Goal: Task Accomplishment & Management: Use online tool/utility

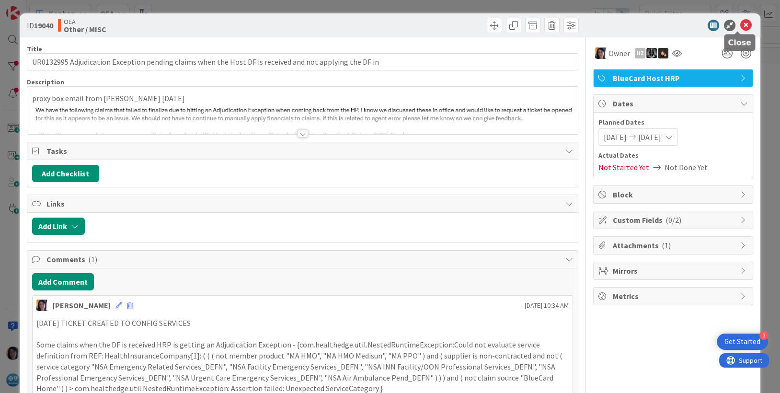
click at [741, 26] on icon at bounding box center [747, 26] width 12 height 12
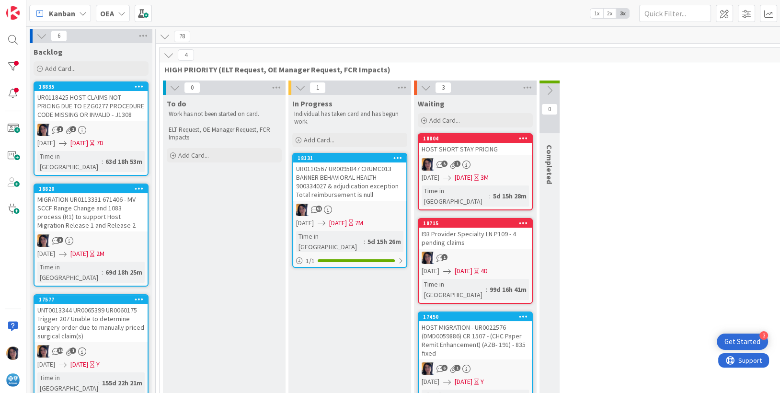
click at [0, 39] on html "3 Get Started Kanban OEA 1x 2x 3x 6 Backlog Add Card... 18835 UR0118425 HOST CL…" at bounding box center [390, 196] width 780 height 393
click at [16, 38] on div at bounding box center [12, 39] width 19 height 19
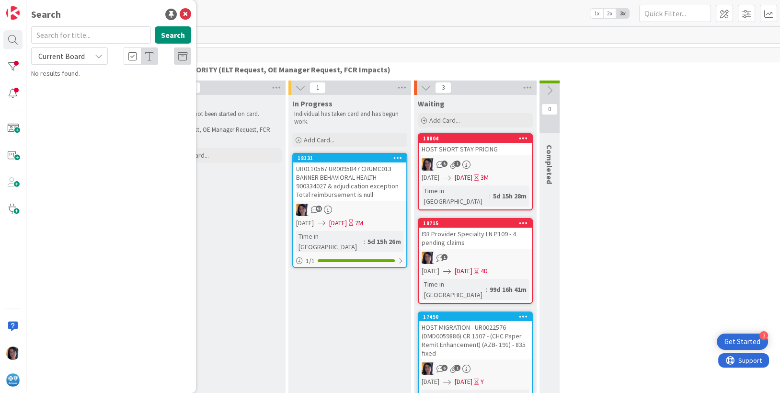
click at [52, 33] on input "text" at bounding box center [91, 34] width 120 height 17
type input "UR0125261"
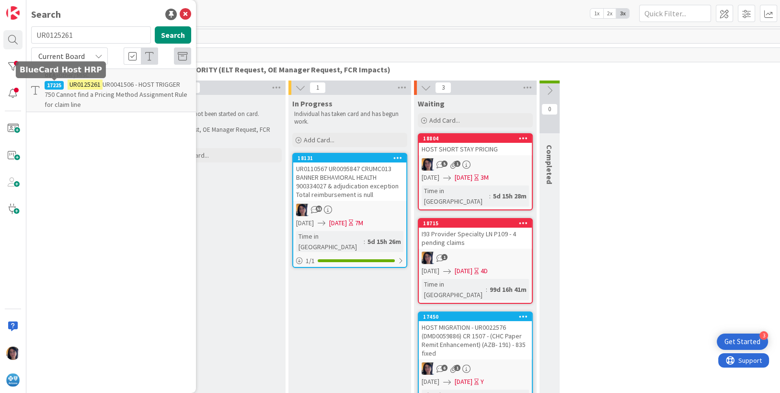
click at [72, 87] on mark "UR0125261" at bounding box center [85, 85] width 35 height 10
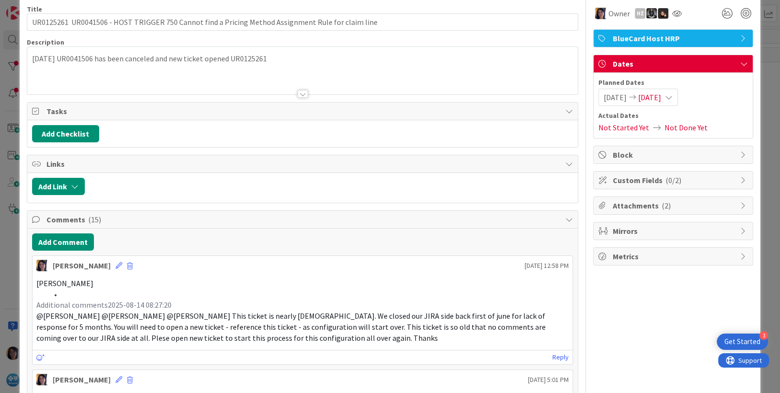
scroll to position [60, 0]
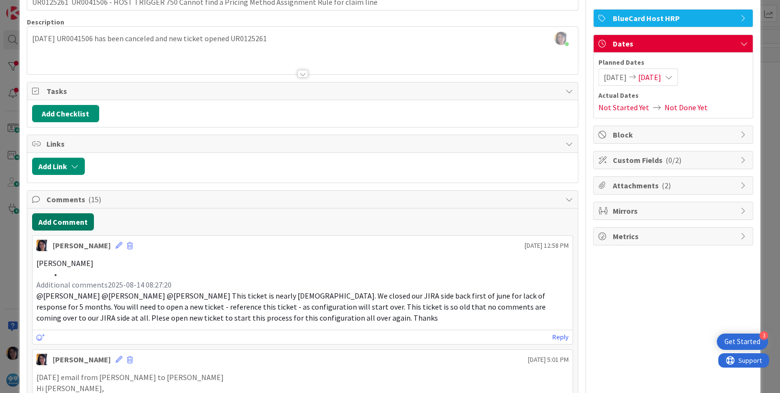
click at [58, 221] on button "Add Comment" at bounding box center [63, 221] width 62 height 17
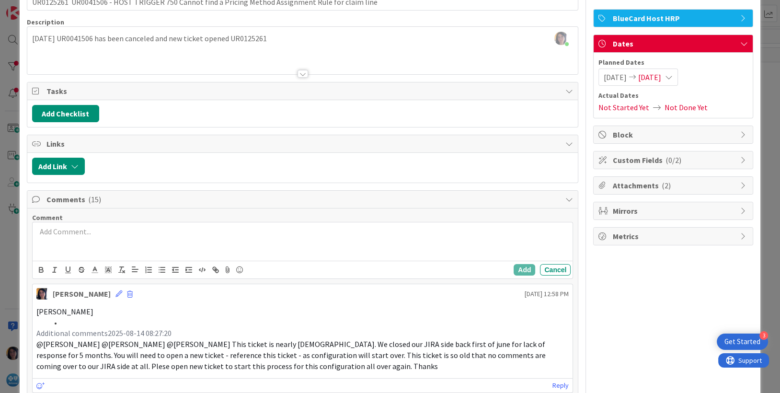
click at [67, 248] on div at bounding box center [303, 241] width 541 height 38
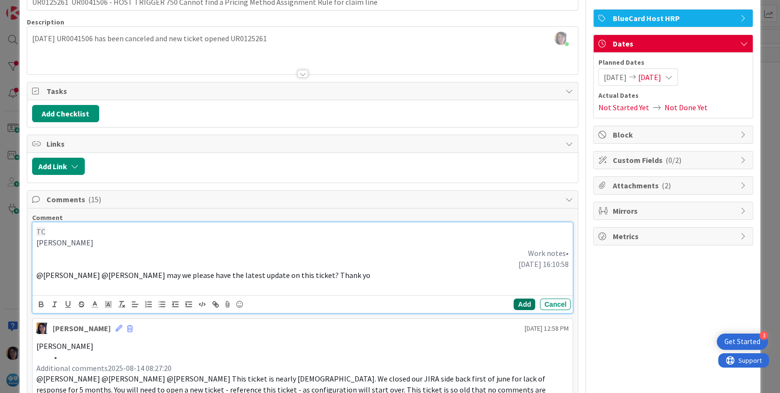
drag, startPoint x: 516, startPoint y: 304, endPoint x: 605, endPoint y: 289, distance: 89.9
click at [520, 303] on button "Add" at bounding box center [525, 305] width 22 height 12
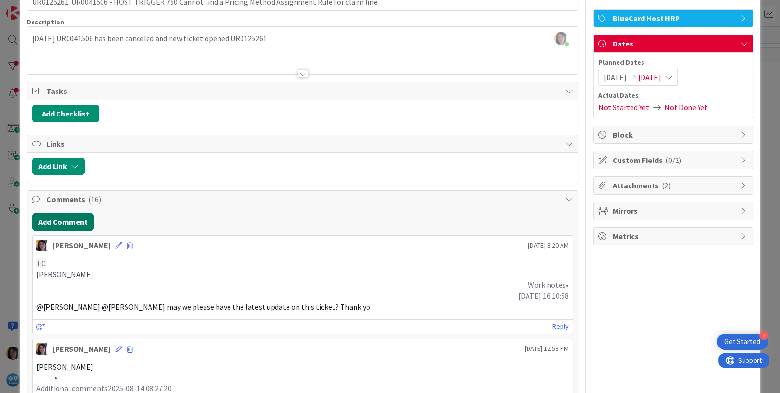
click at [63, 219] on button "Add Comment" at bounding box center [63, 221] width 62 height 17
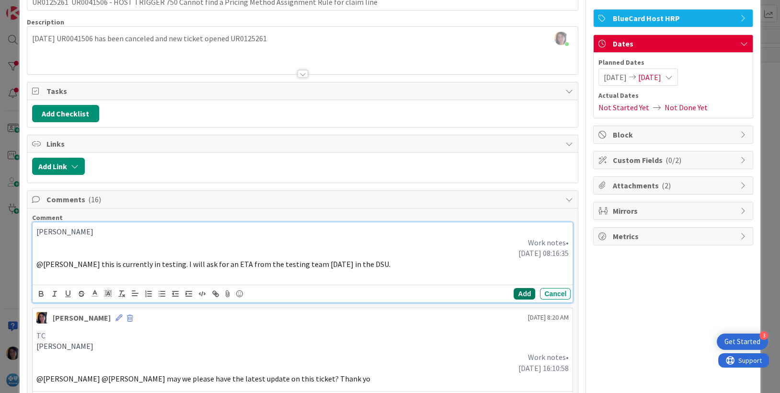
click at [516, 293] on button "Add" at bounding box center [525, 294] width 22 height 12
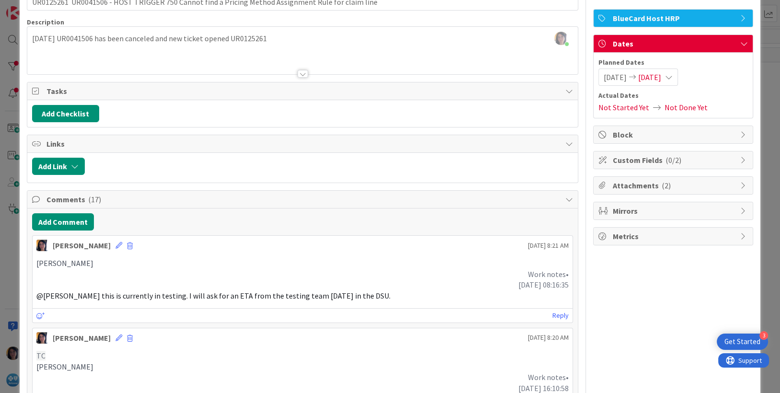
click at [132, 49] on div "[DATE] UR0041506 has been canceled and new ticket opened UR0125261" at bounding box center [302, 52] width 551 height 43
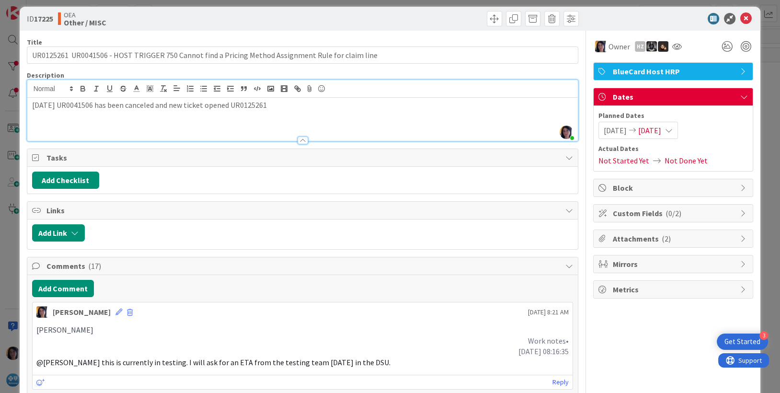
scroll to position [0, 0]
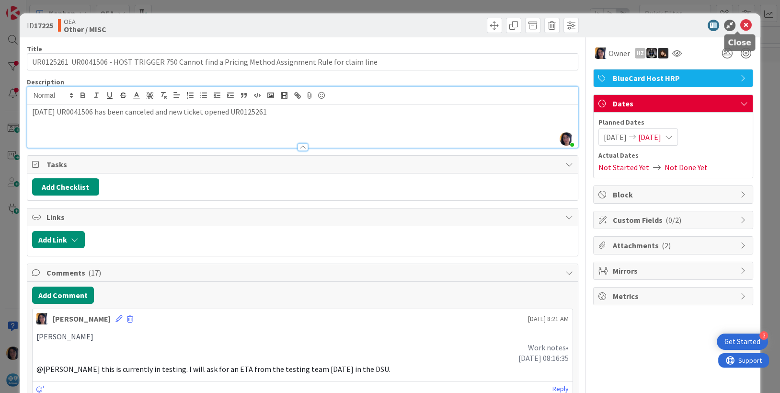
click at [741, 25] on icon at bounding box center [747, 26] width 12 height 12
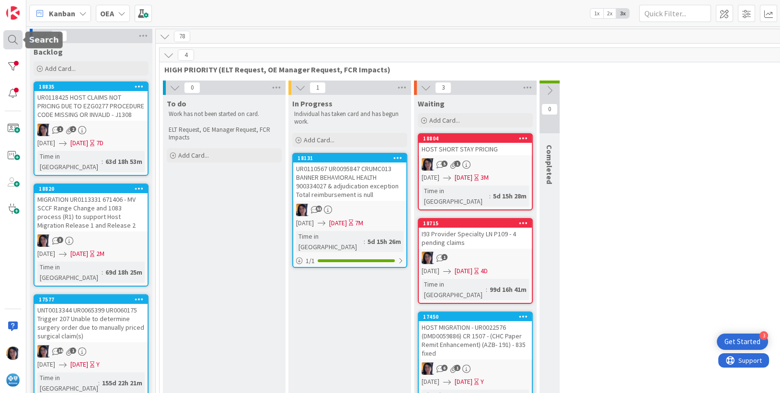
click at [12, 35] on div at bounding box center [12, 39] width 19 height 19
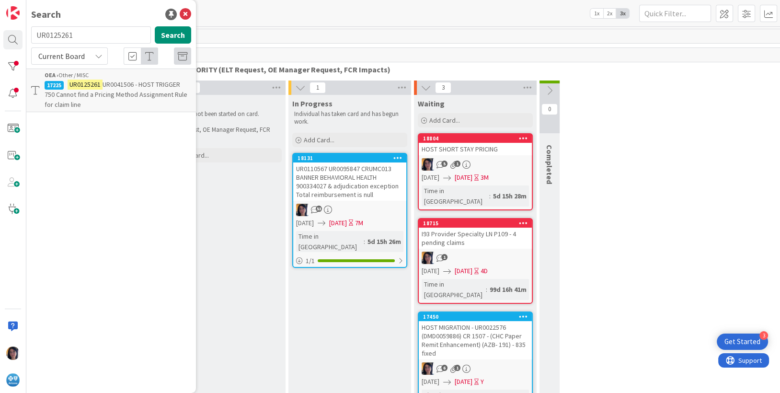
click at [93, 83] on mark "UR0125261" at bounding box center [85, 85] width 35 height 10
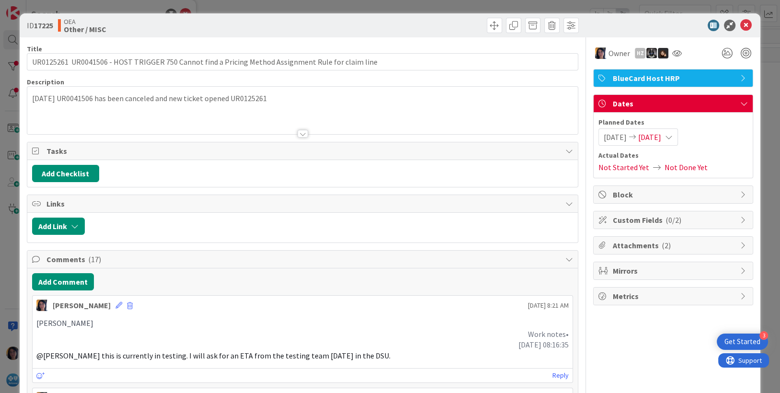
click at [656, 135] on span "[DATE]" at bounding box center [650, 137] width 23 height 12
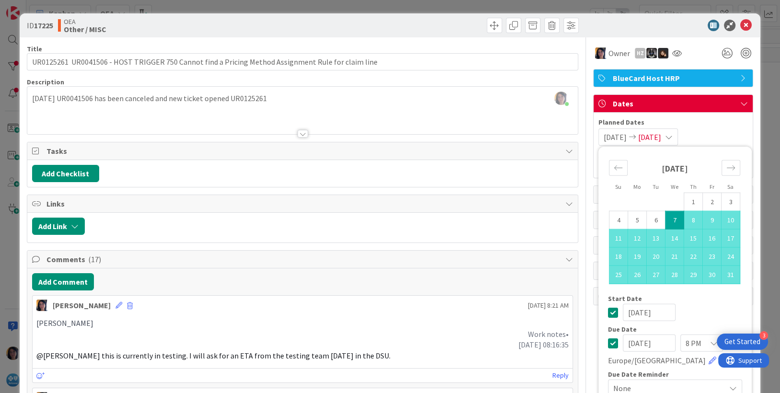
click at [623, 343] on input "[DATE]" at bounding box center [649, 343] width 53 height 17
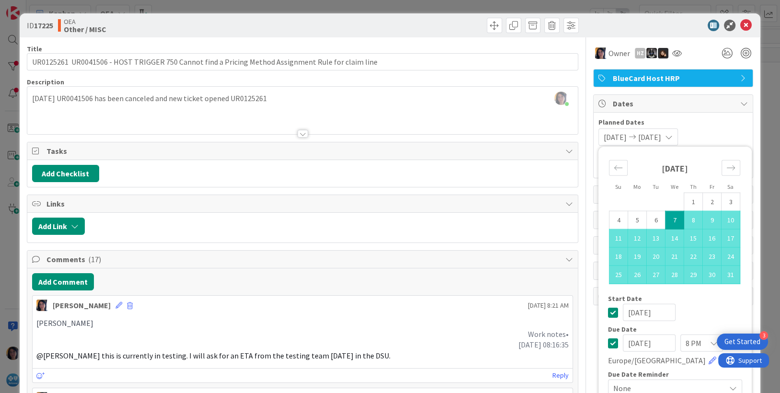
click at [633, 340] on input "[DATE]" at bounding box center [649, 343] width 53 height 17
type input "[DATE]"
click at [710, 343] on icon at bounding box center [714, 343] width 8 height 8
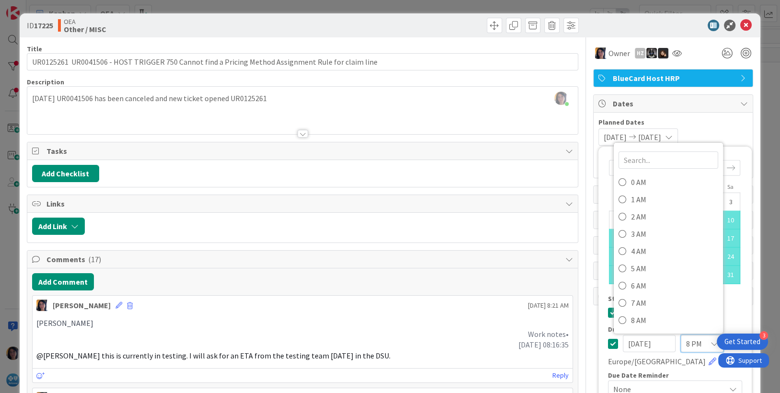
click at [732, 137] on div "[DATE] [DATE] Su Mo Tu We Th Fr Sa [DATE] 1 2 3 4 5 6 7 8 9 10 11 12 13 14 15 1…" at bounding box center [674, 136] width 150 height 17
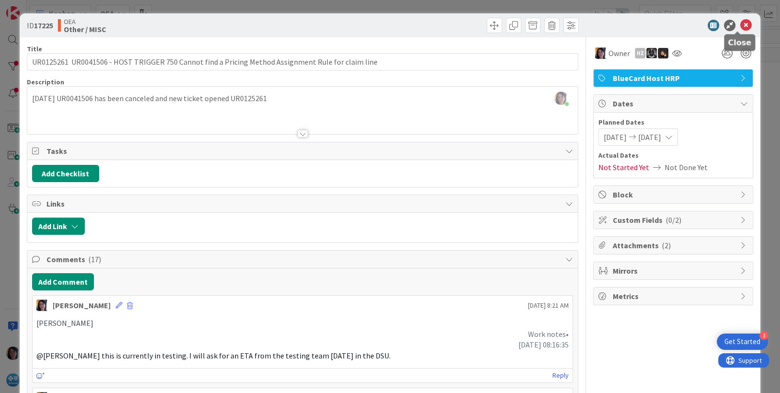
click at [741, 26] on icon at bounding box center [747, 26] width 12 height 12
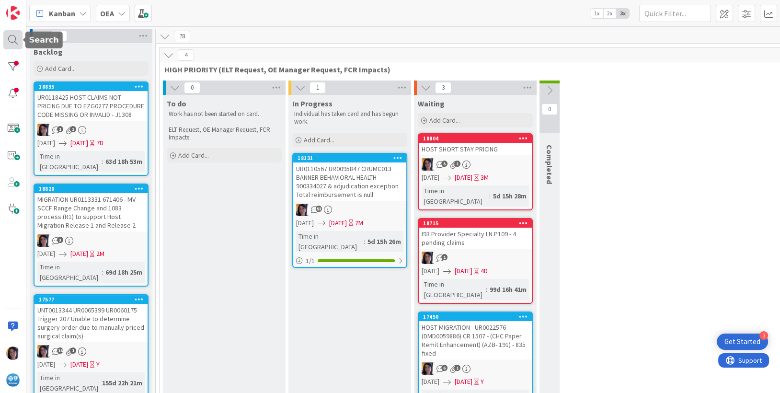
click at [12, 37] on div at bounding box center [12, 39] width 19 height 19
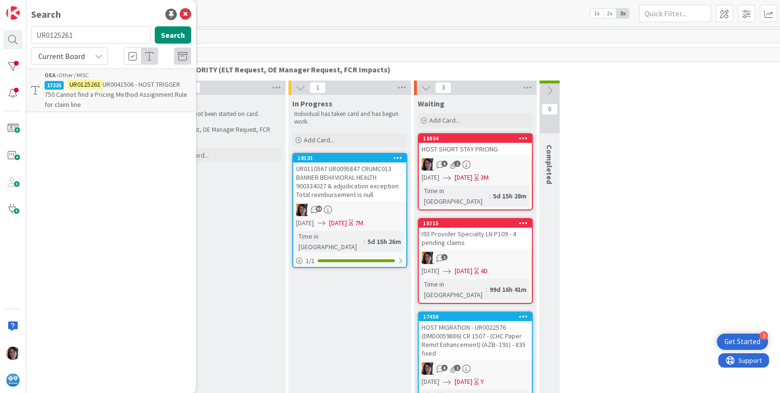
click at [58, 37] on input "UR0125261" at bounding box center [91, 34] width 120 height 17
type input "UR0016313"
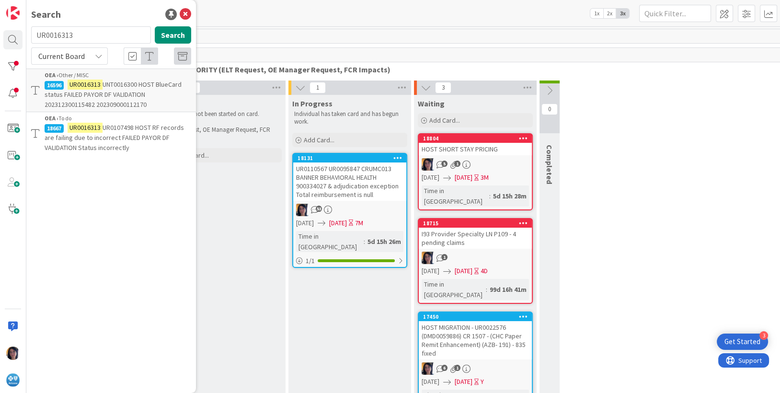
click at [111, 92] on span "UNT0016300 HOST BlueCard status FAILED PAYOR DF VALIDATION 202312300115482 2023…" at bounding box center [113, 94] width 137 height 29
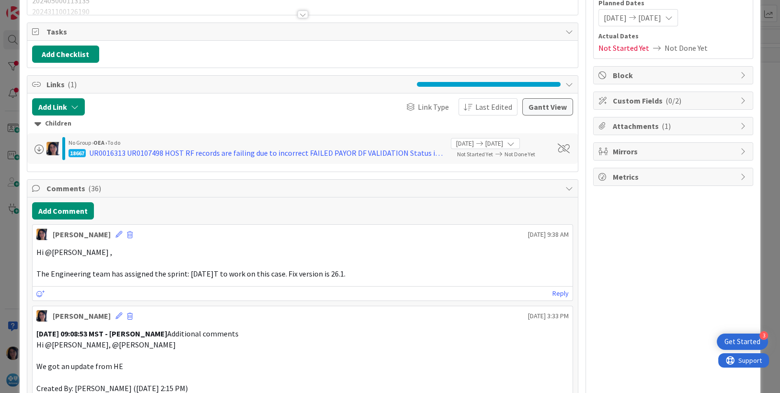
scroll to position [120, 0]
click at [59, 208] on button "Add Comment" at bounding box center [63, 210] width 62 height 17
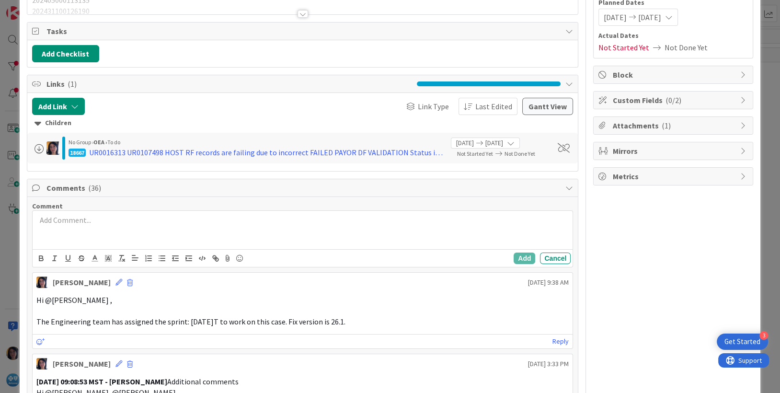
click at [93, 219] on p at bounding box center [302, 220] width 533 height 11
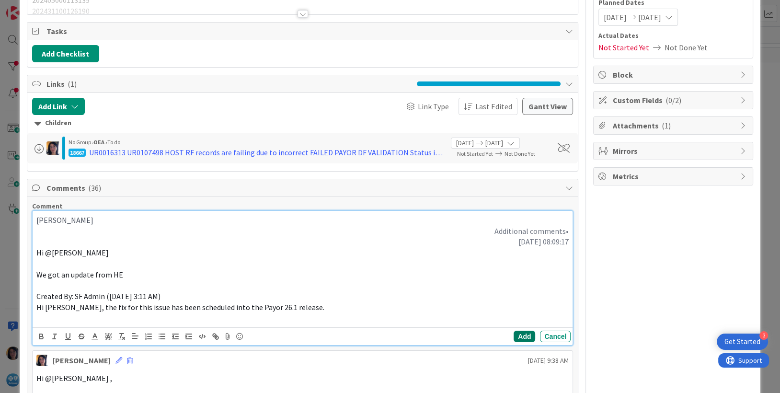
click at [516, 337] on button "Add" at bounding box center [525, 337] width 22 height 12
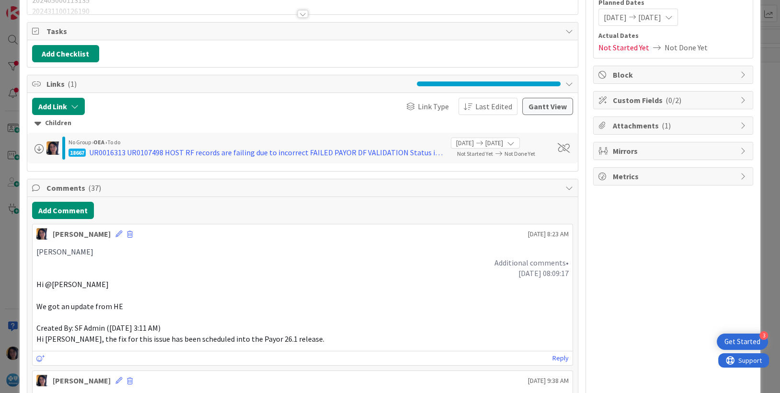
scroll to position [0, 0]
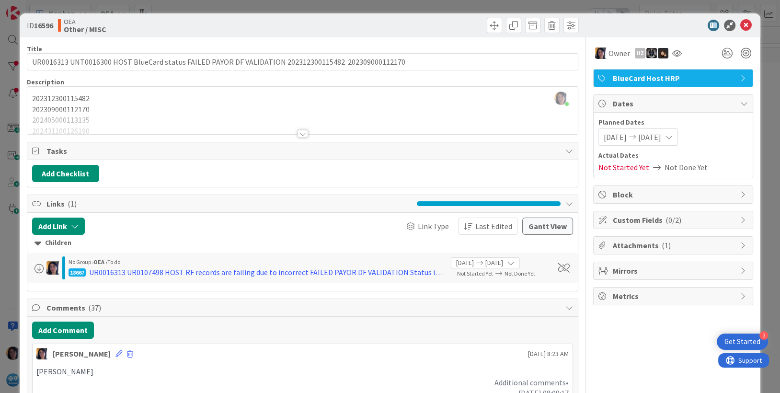
click at [659, 138] on span "[DATE]" at bounding box center [650, 137] width 23 height 12
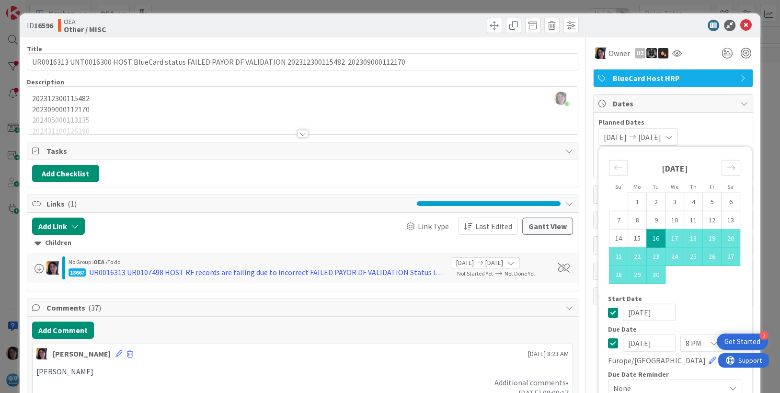
click at [634, 344] on input "[DATE]" at bounding box center [649, 343] width 53 height 17
type input "[DATE]"
click at [741, 28] on icon at bounding box center [747, 26] width 12 height 12
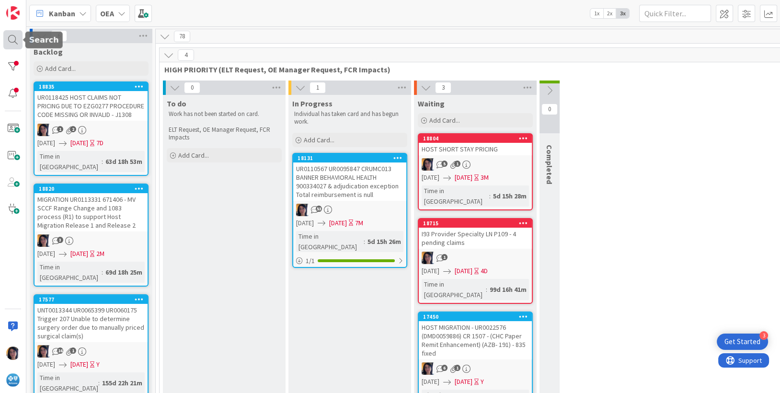
click at [11, 41] on div at bounding box center [12, 39] width 19 height 19
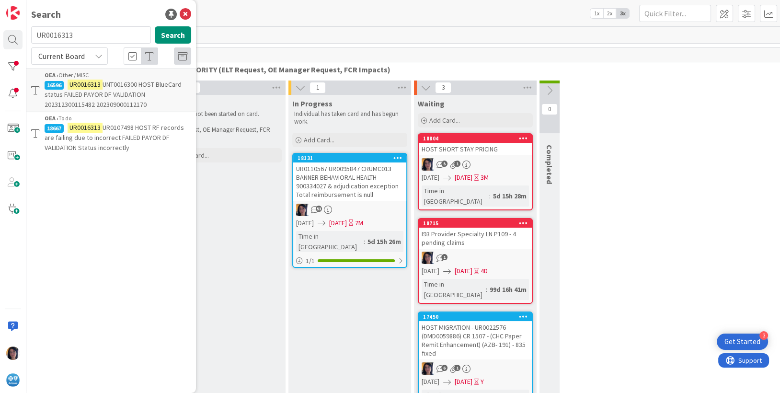
drag, startPoint x: 82, startPoint y: 38, endPoint x: 24, endPoint y: 35, distance: 58.1
click at [24, 35] on div "Search UR0016313 Search Current Board OEA › Other / MISC 16596 UR0016313 UNT001…" at bounding box center [13, 196] width 26 height 393
type input "ur0132995"
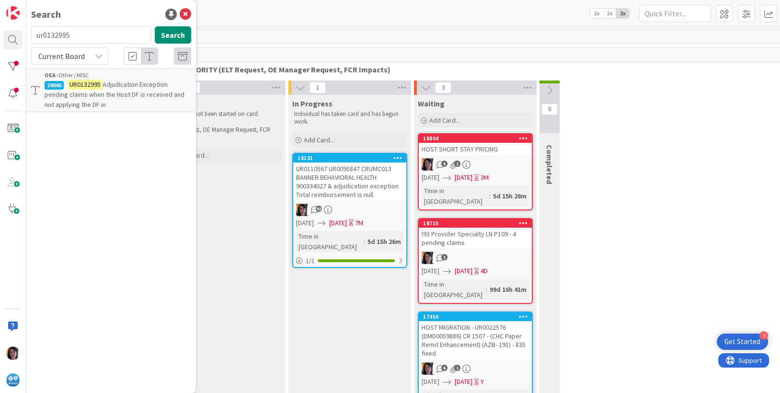
click at [82, 90] on span "Adjudication Exception pending claims when the Host DF is received and not appl…" at bounding box center [115, 94] width 140 height 29
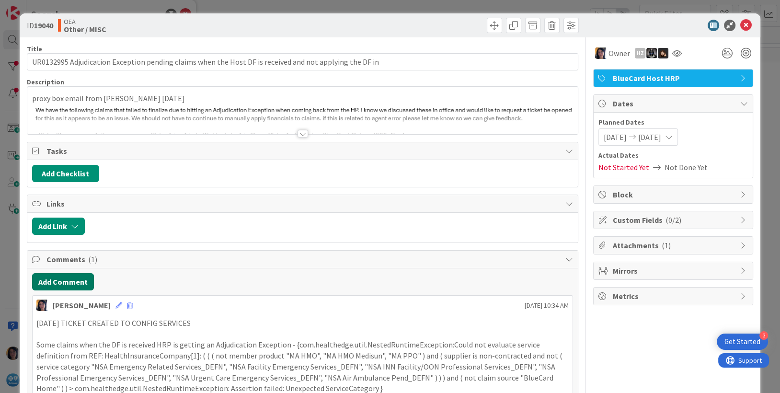
click at [56, 281] on button "Add Comment" at bounding box center [63, 281] width 62 height 17
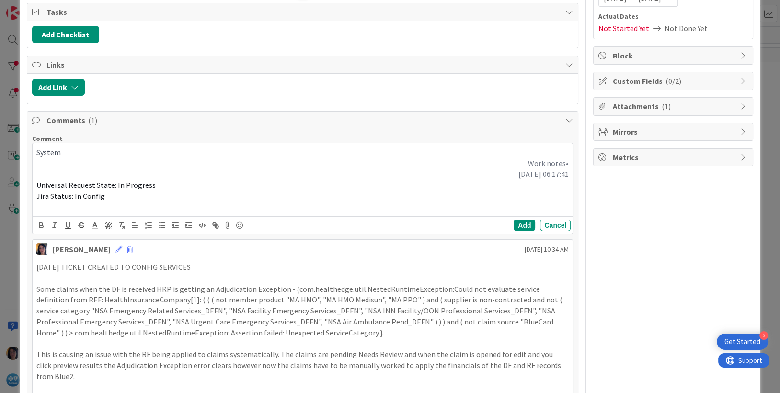
scroll to position [180, 0]
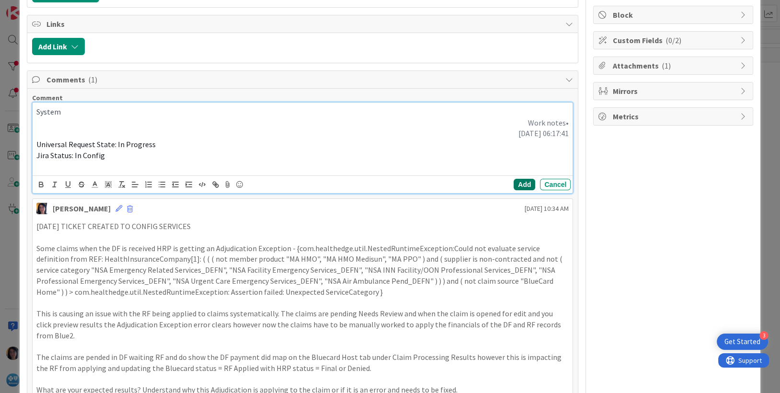
click at [514, 185] on button "Add" at bounding box center [525, 185] width 22 height 12
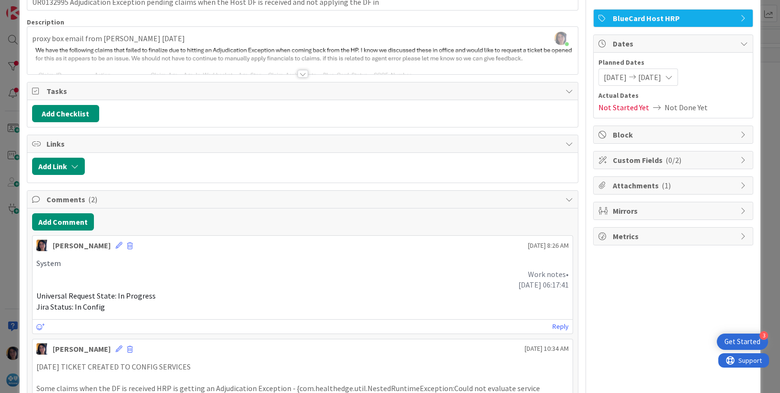
scroll to position [0, 0]
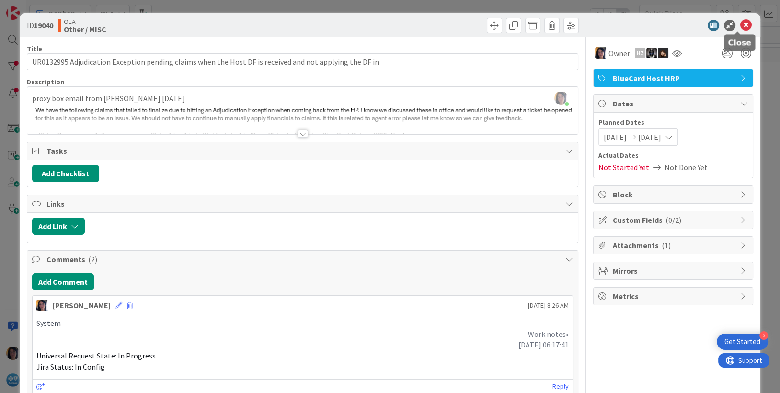
click at [741, 28] on icon at bounding box center [747, 26] width 12 height 12
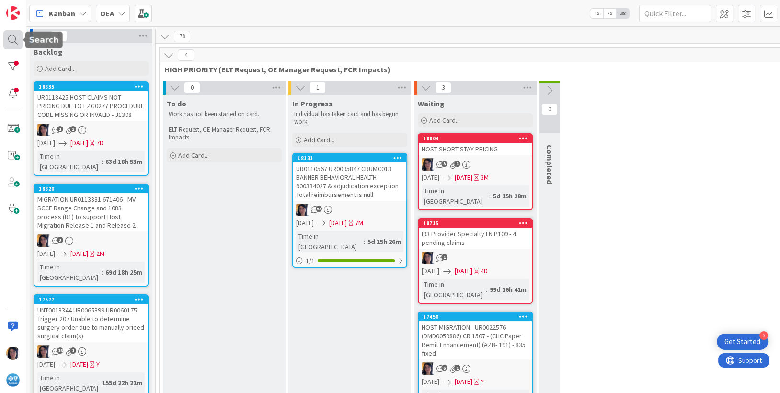
click at [5, 38] on div at bounding box center [12, 39] width 19 height 19
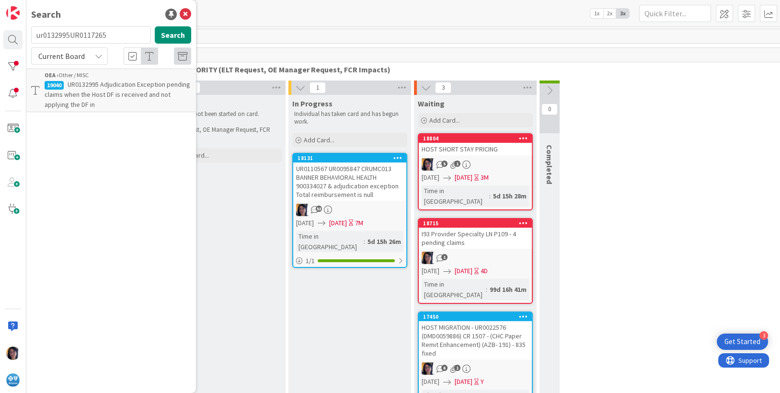
click at [52, 32] on input "ur0132995UR0117265" at bounding box center [91, 34] width 120 height 17
type input "UR0117265"
click at [87, 77] on div "OEA › Archive" at bounding box center [118, 75] width 147 height 9
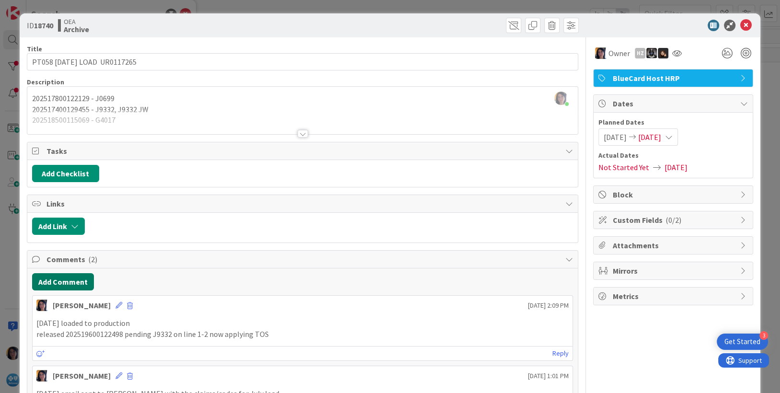
click at [65, 278] on button "Add Comment" at bounding box center [63, 281] width 62 height 17
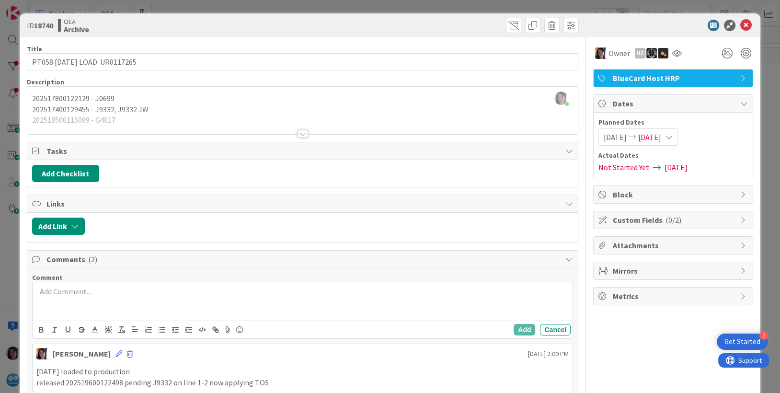
click at [73, 303] on div at bounding box center [303, 301] width 541 height 38
drag, startPoint x: 738, startPoint y: 23, endPoint x: 698, endPoint y: 28, distance: 41.2
click at [741, 23] on icon at bounding box center [747, 26] width 12 height 12
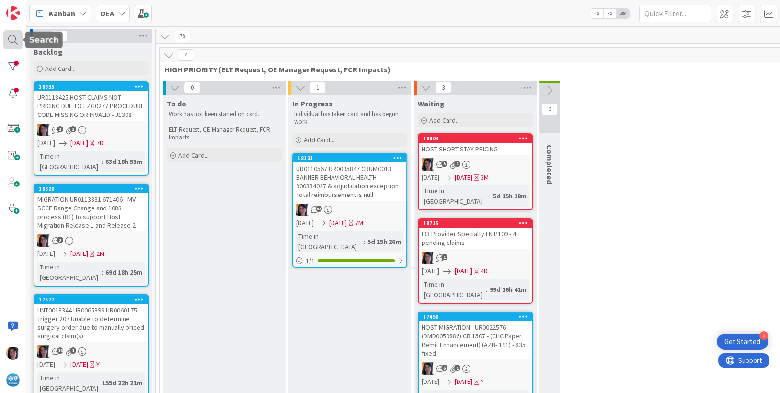
click at [8, 35] on div at bounding box center [12, 39] width 19 height 19
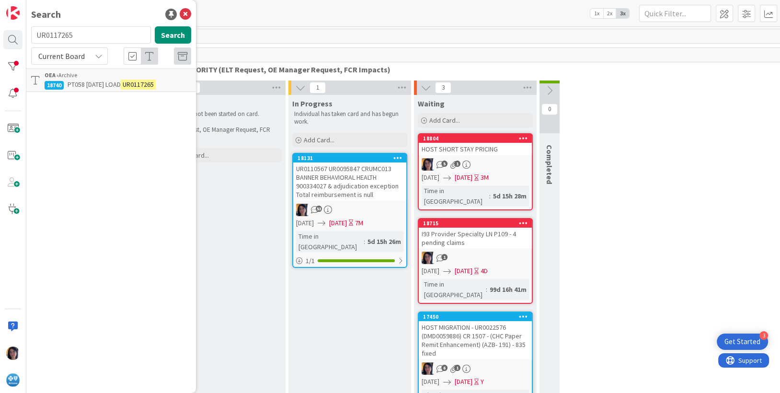
click at [53, 37] on input "UR0117265" at bounding box center [91, 34] width 120 height 17
type input "UR0110567"
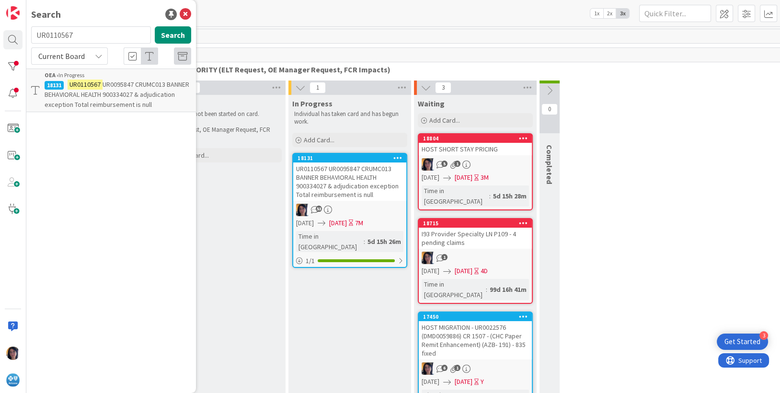
click at [116, 104] on span "UR0095847 CRUMC013 BANNER BEHAVIORAL HEALTH 900334027 & adjudication exception …" at bounding box center [117, 94] width 145 height 29
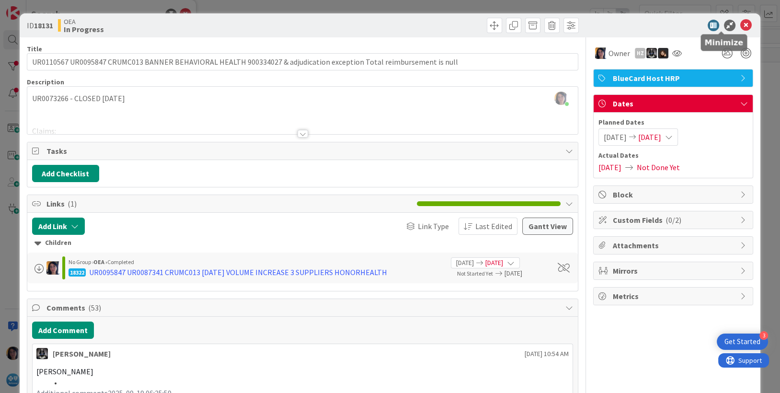
click at [741, 22] on icon at bounding box center [747, 26] width 12 height 12
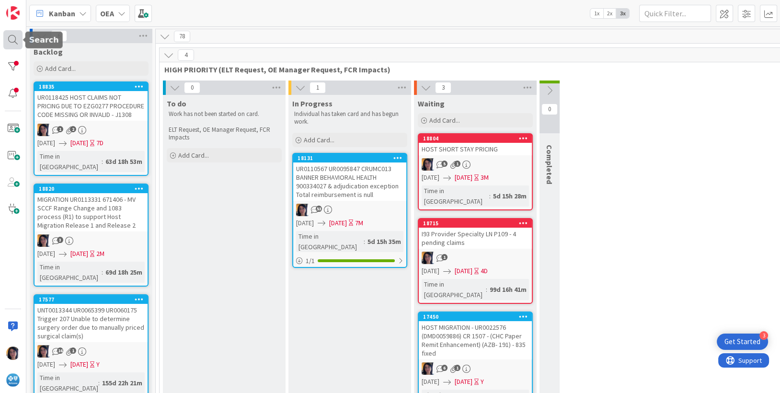
click at [17, 43] on div at bounding box center [12, 39] width 19 height 19
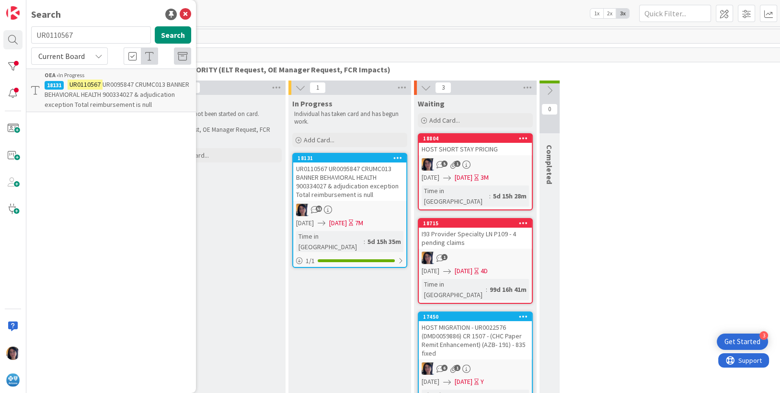
click at [54, 37] on input "UR0110567" at bounding box center [91, 34] width 120 height 17
type input "crumc013"
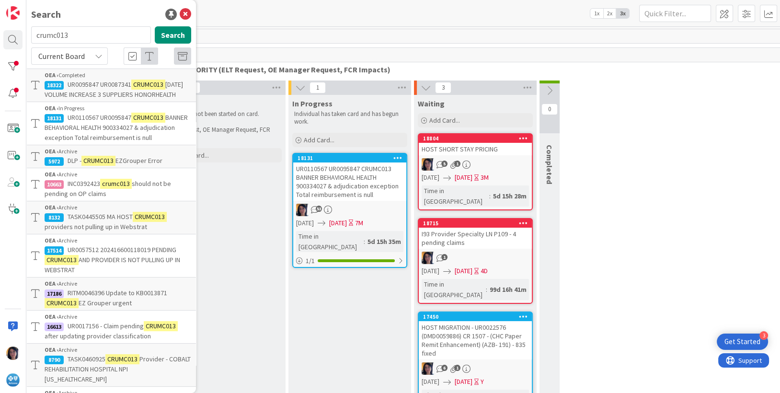
click at [98, 136] on span "BANNER BEHAVIORAL HEALTH 900334027 & adjudication exception Total reimbursement…" at bounding box center [116, 127] width 143 height 29
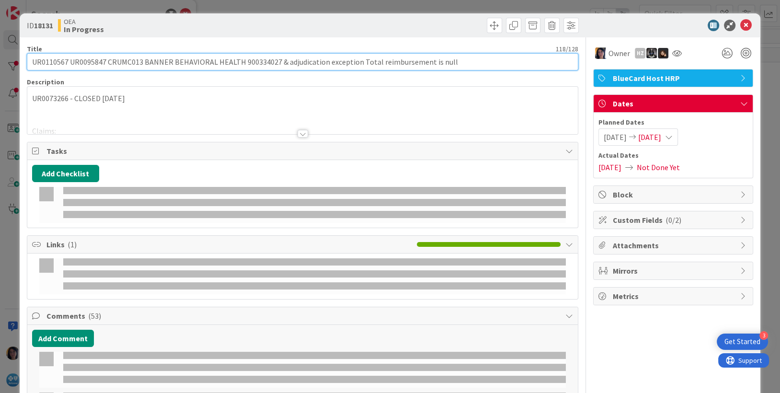
click at [50, 62] on input "UR0110567 UR0095847 CRUMC013 BANNER BEHAVIORAL HEALTH 900334027 & adjudication …" at bounding box center [303, 61] width 552 height 17
